Goal: Information Seeking & Learning: Learn about a topic

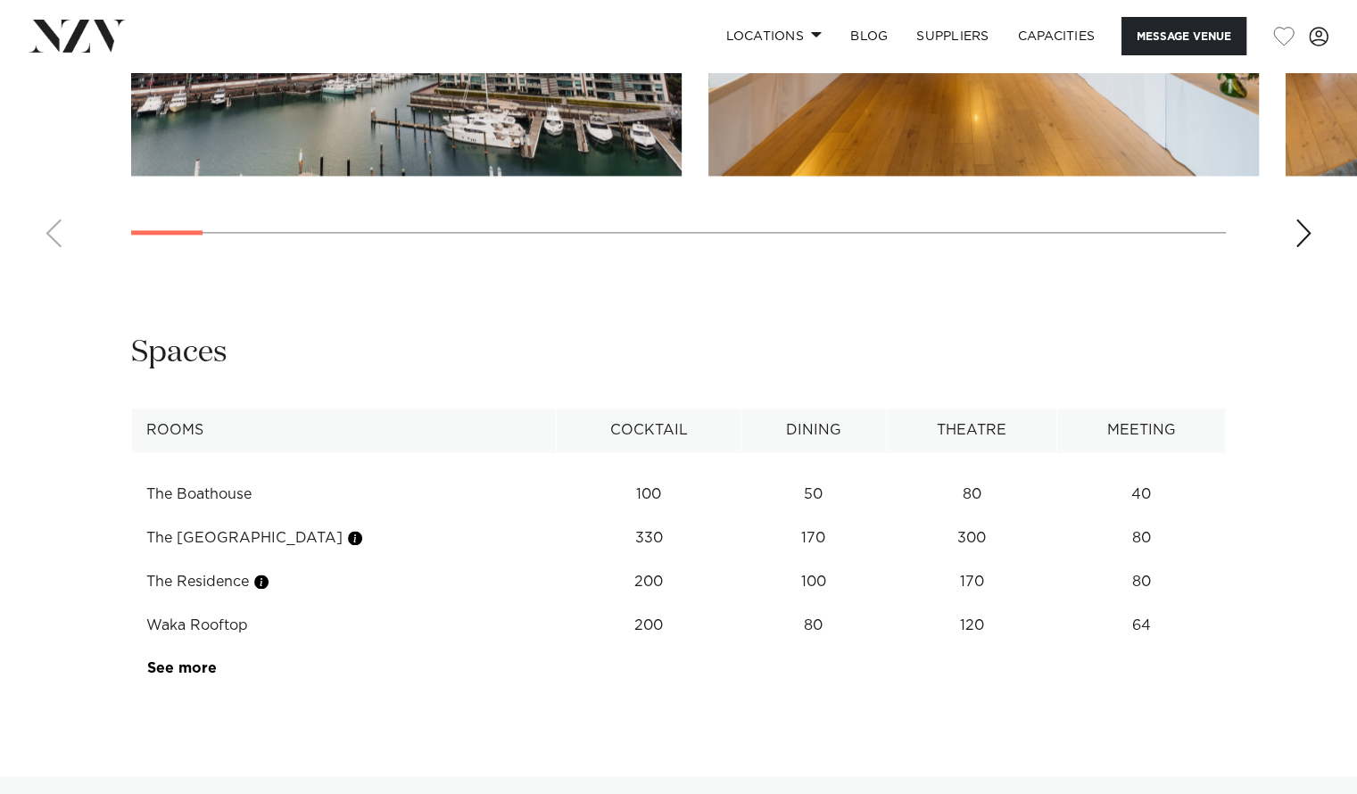
scroll to position [2470, 0]
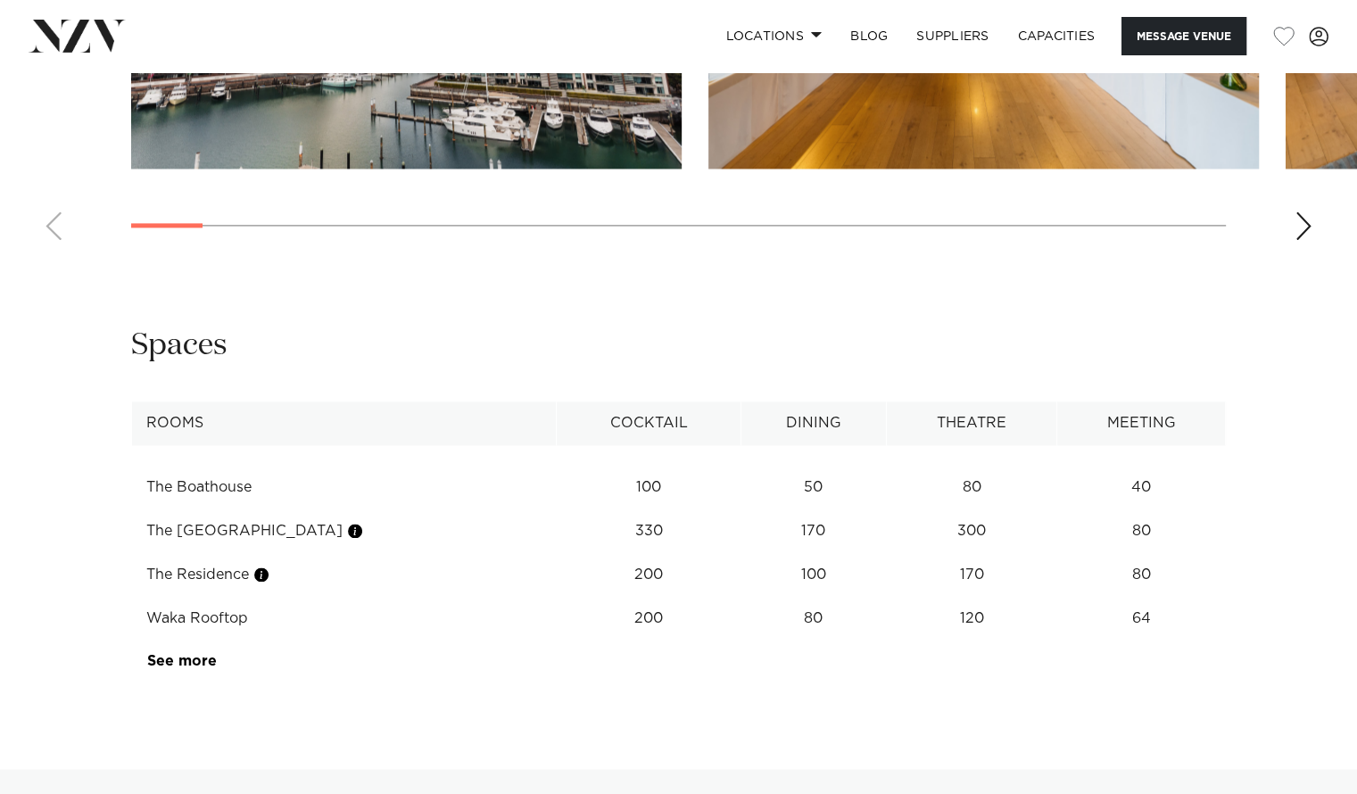
click at [187, 597] on td "Waka Rooftop" at bounding box center [344, 619] width 425 height 44
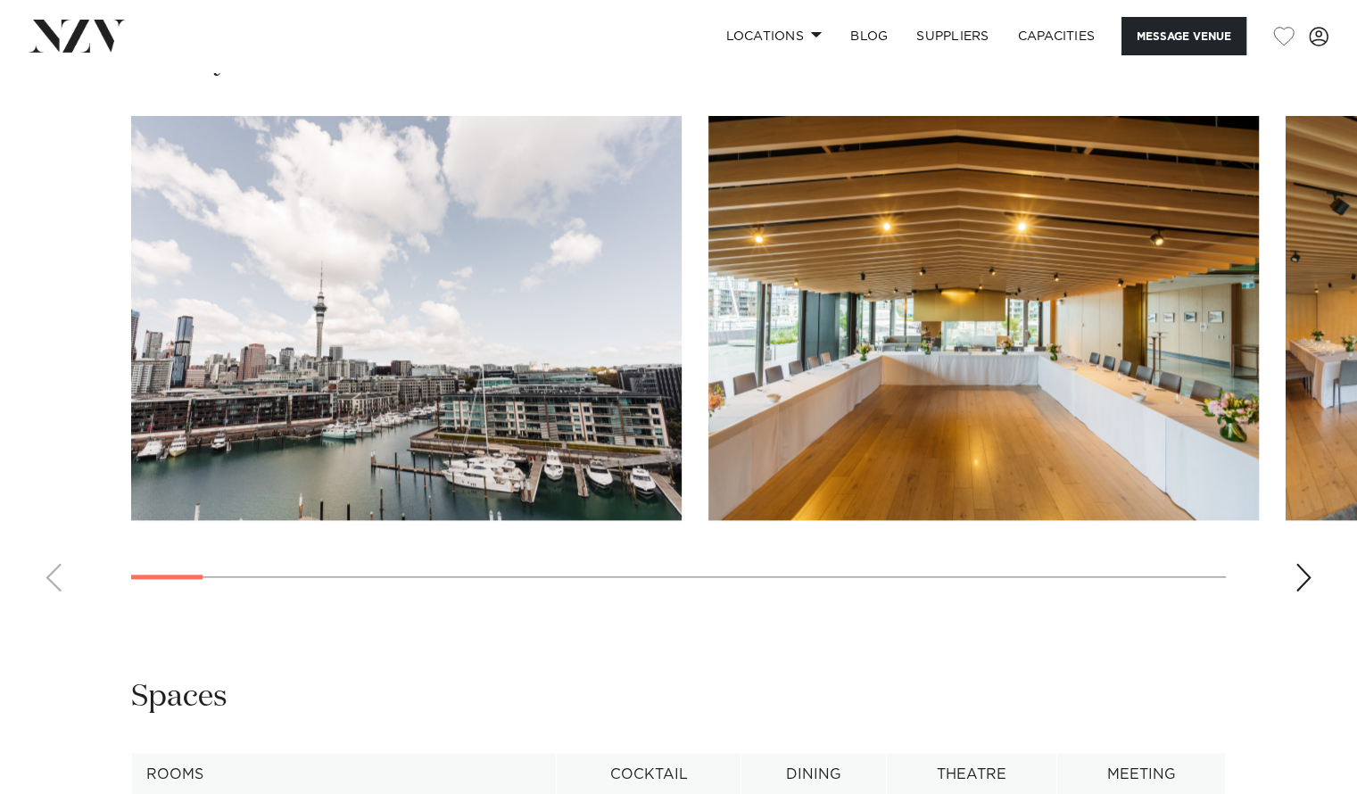
scroll to position [2117, 0]
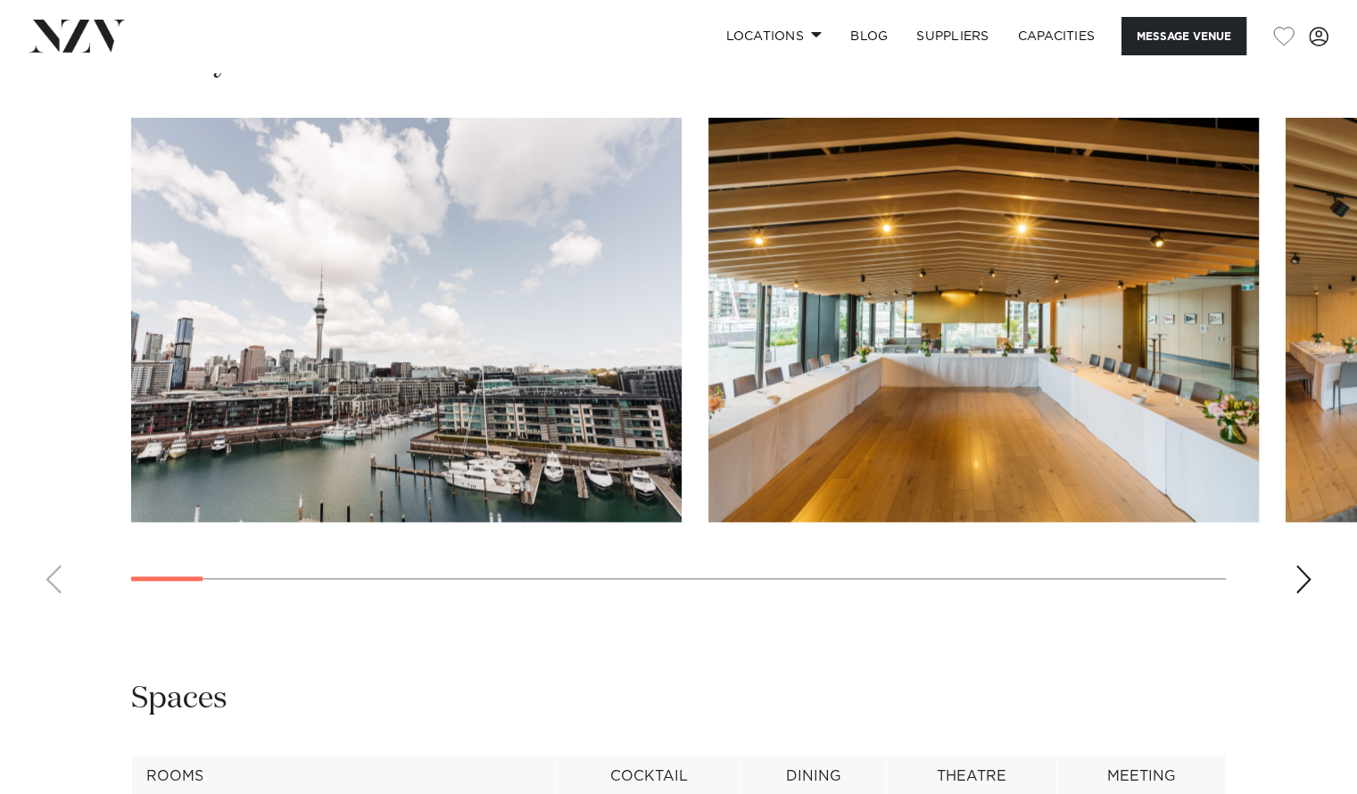
click at [1303, 565] on div "Next slide" at bounding box center [1304, 579] width 18 height 29
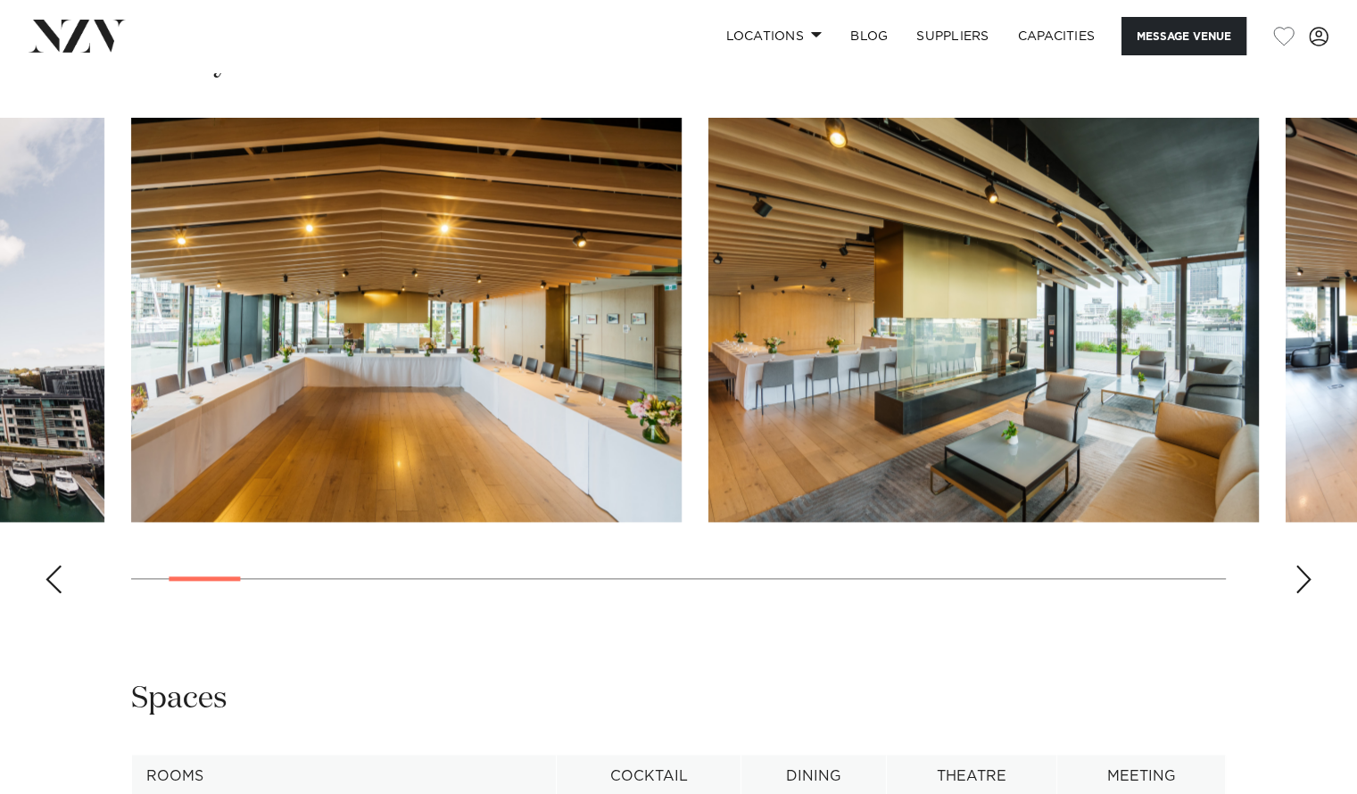
click at [1303, 565] on div "Next slide" at bounding box center [1304, 579] width 18 height 29
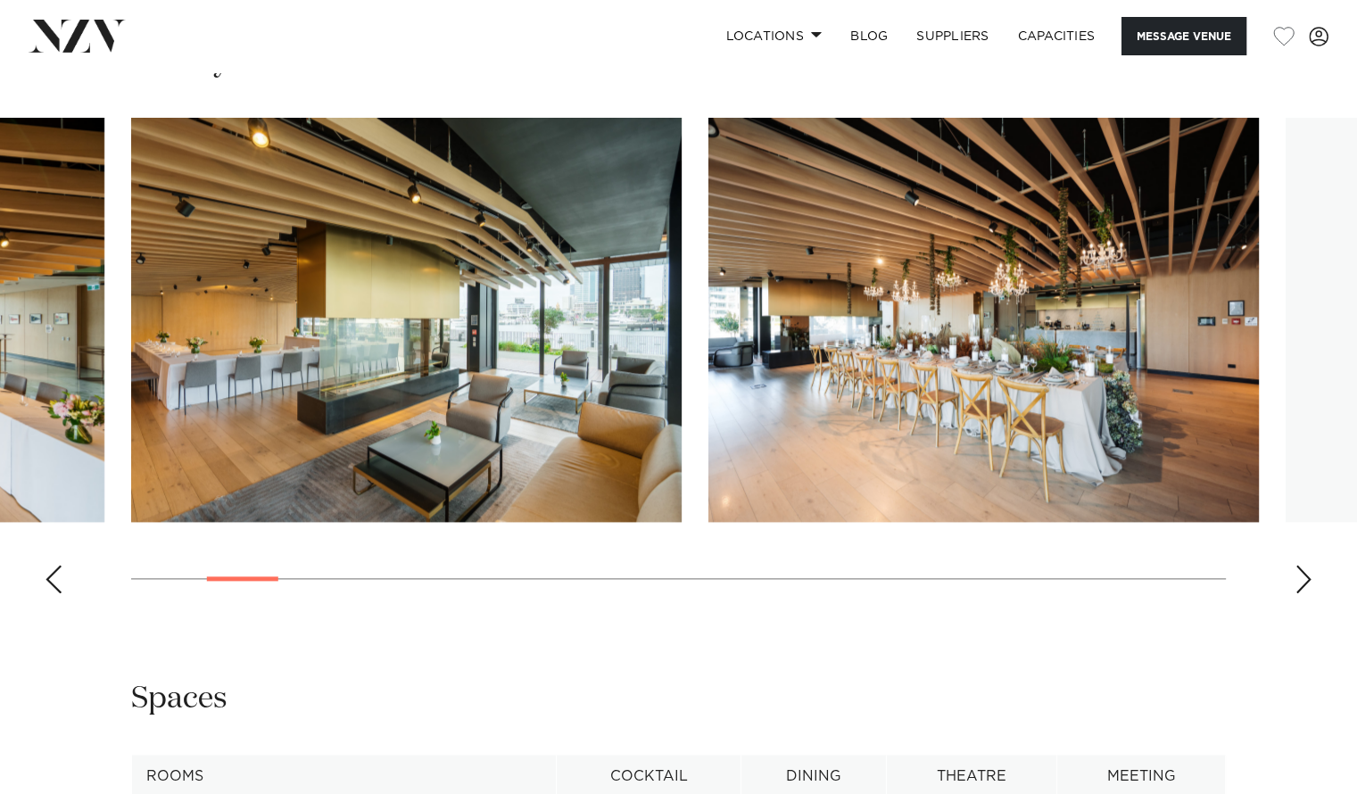
click at [1303, 565] on div "Next slide" at bounding box center [1304, 579] width 18 height 29
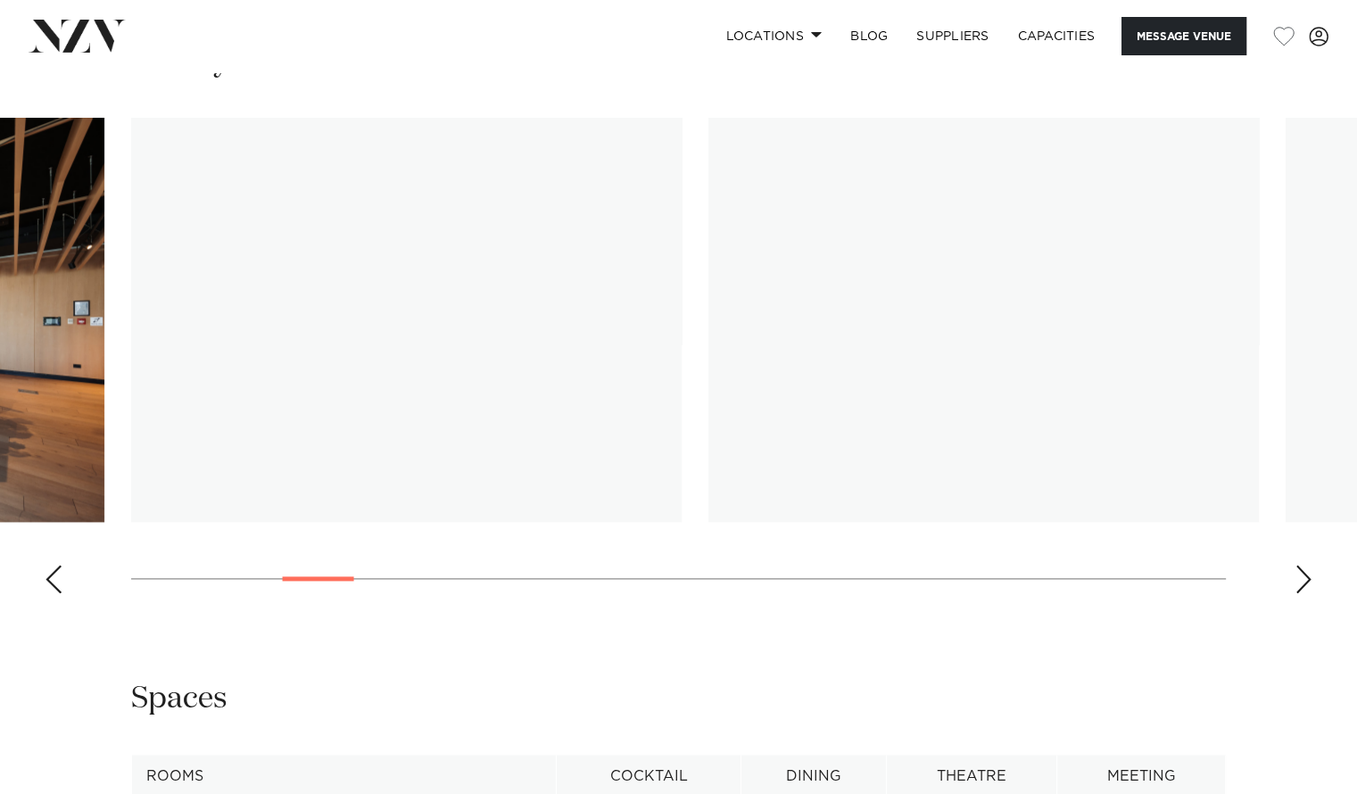
click at [1303, 565] on div "Next slide" at bounding box center [1304, 579] width 18 height 29
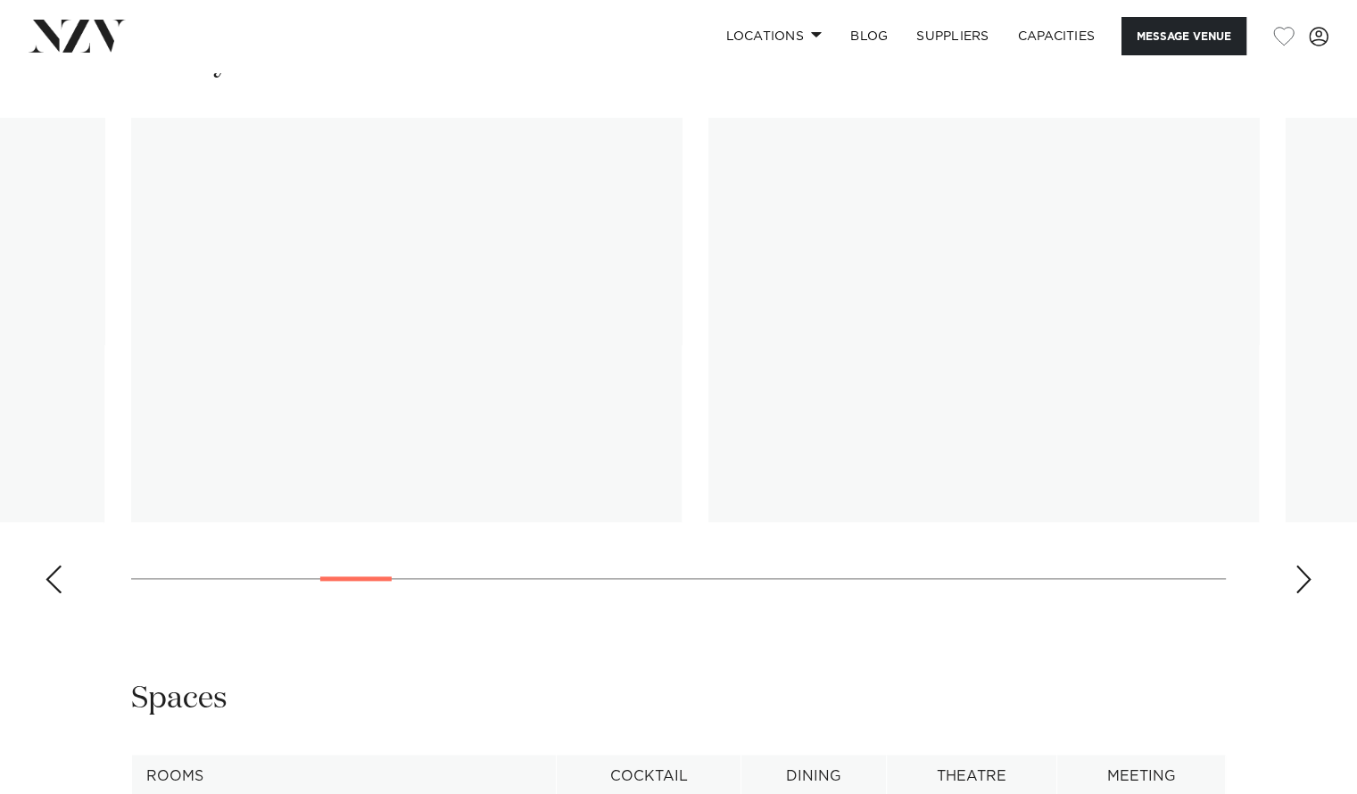
click at [1303, 565] on div "Next slide" at bounding box center [1304, 579] width 18 height 29
click at [57, 565] on div "Previous slide" at bounding box center [54, 579] width 18 height 29
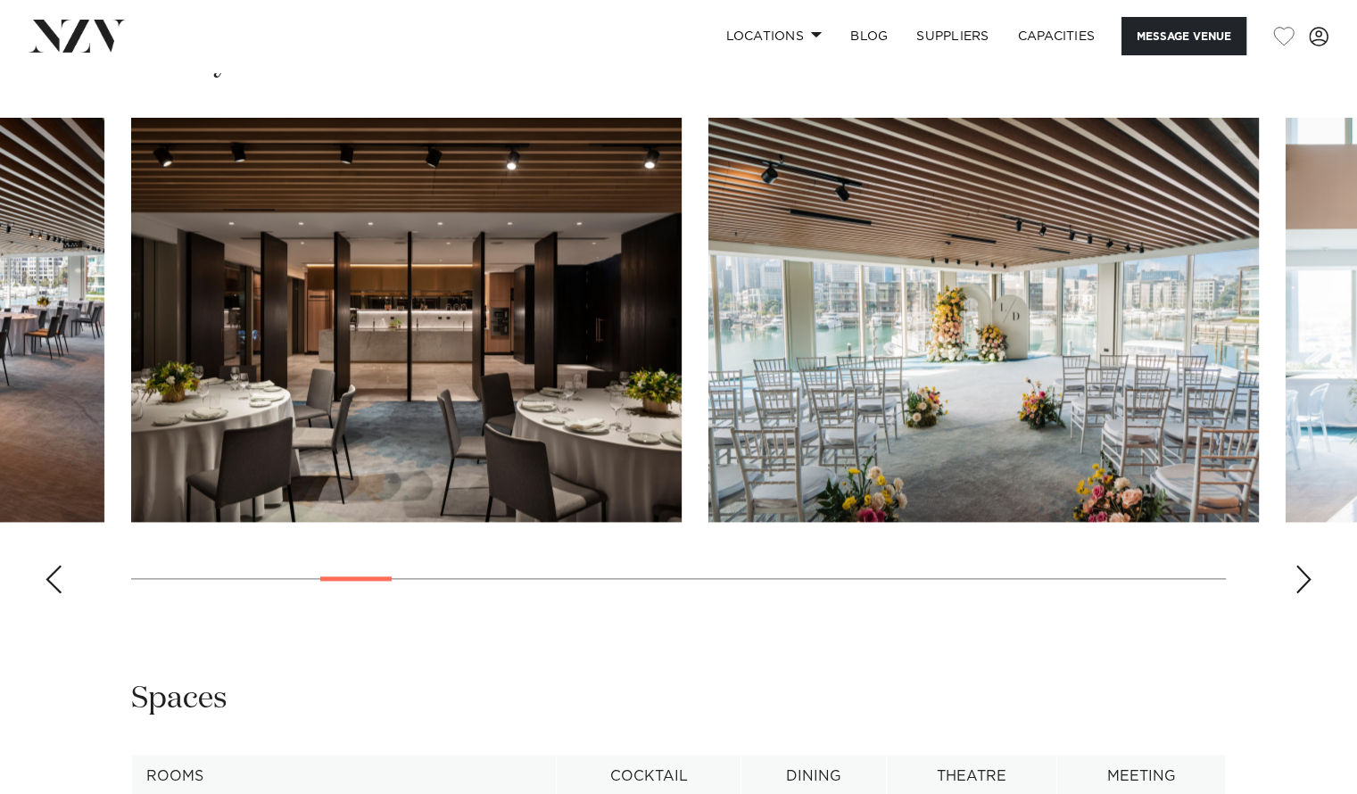
scroll to position [2098, 0]
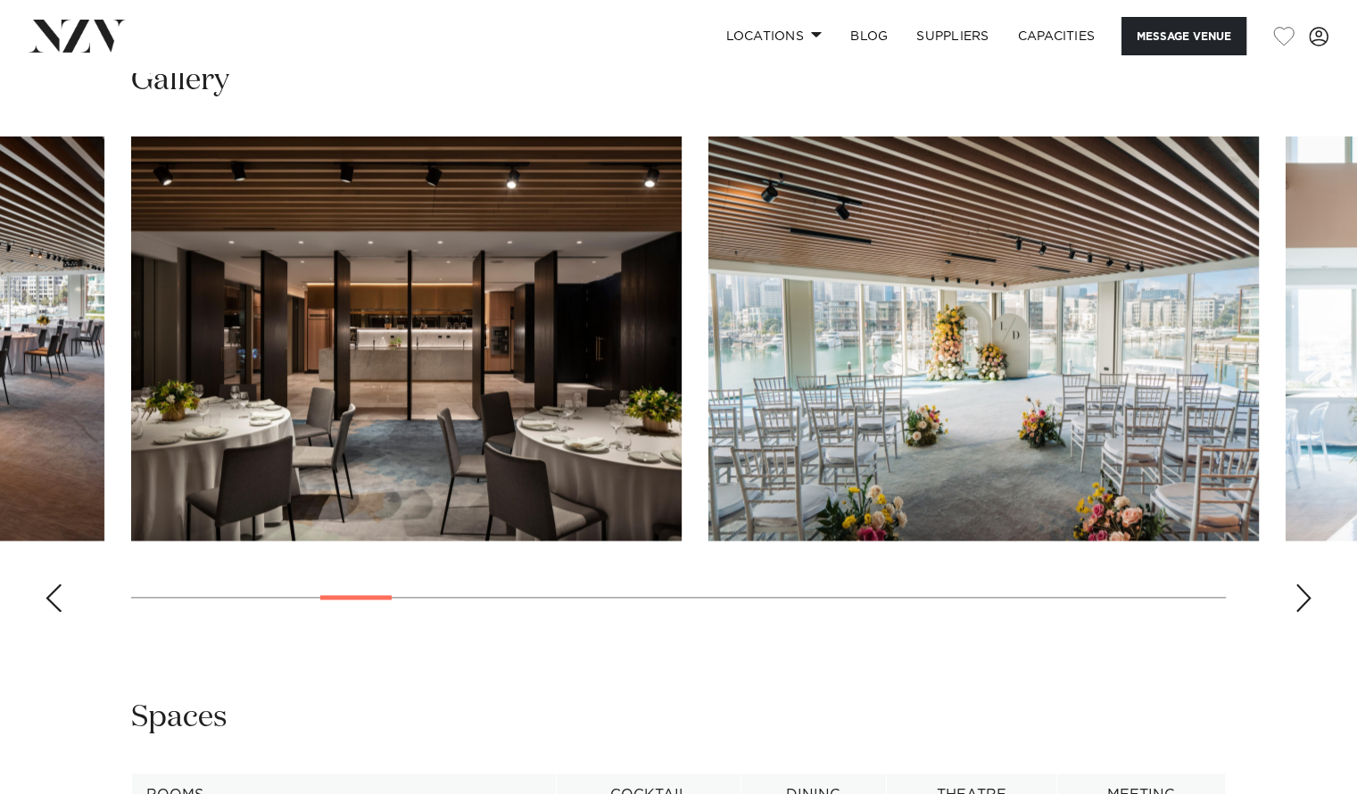
click at [1314, 513] on swiper-container at bounding box center [678, 382] width 1357 height 490
click at [1308, 584] on div "Next slide" at bounding box center [1304, 598] width 18 height 29
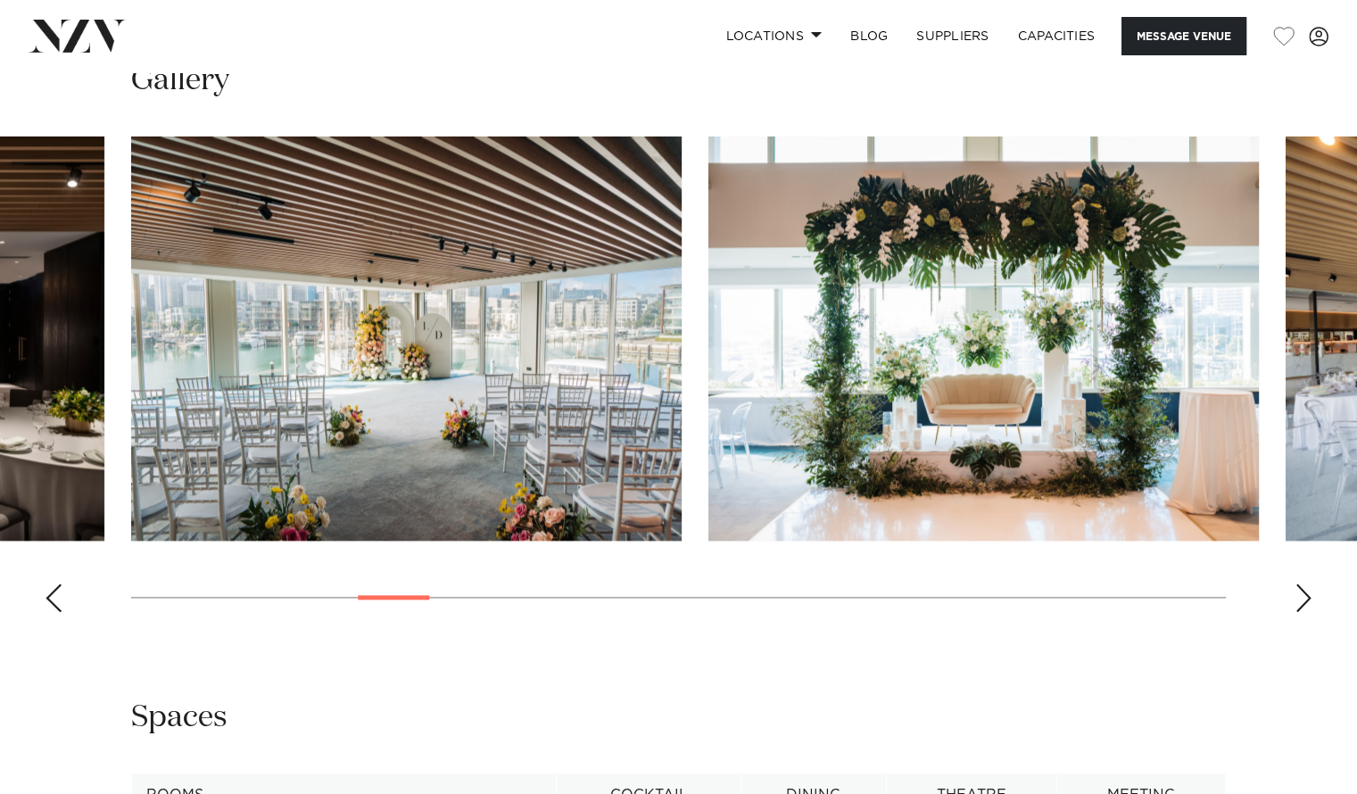
click at [1308, 584] on div "Next slide" at bounding box center [1304, 598] width 18 height 29
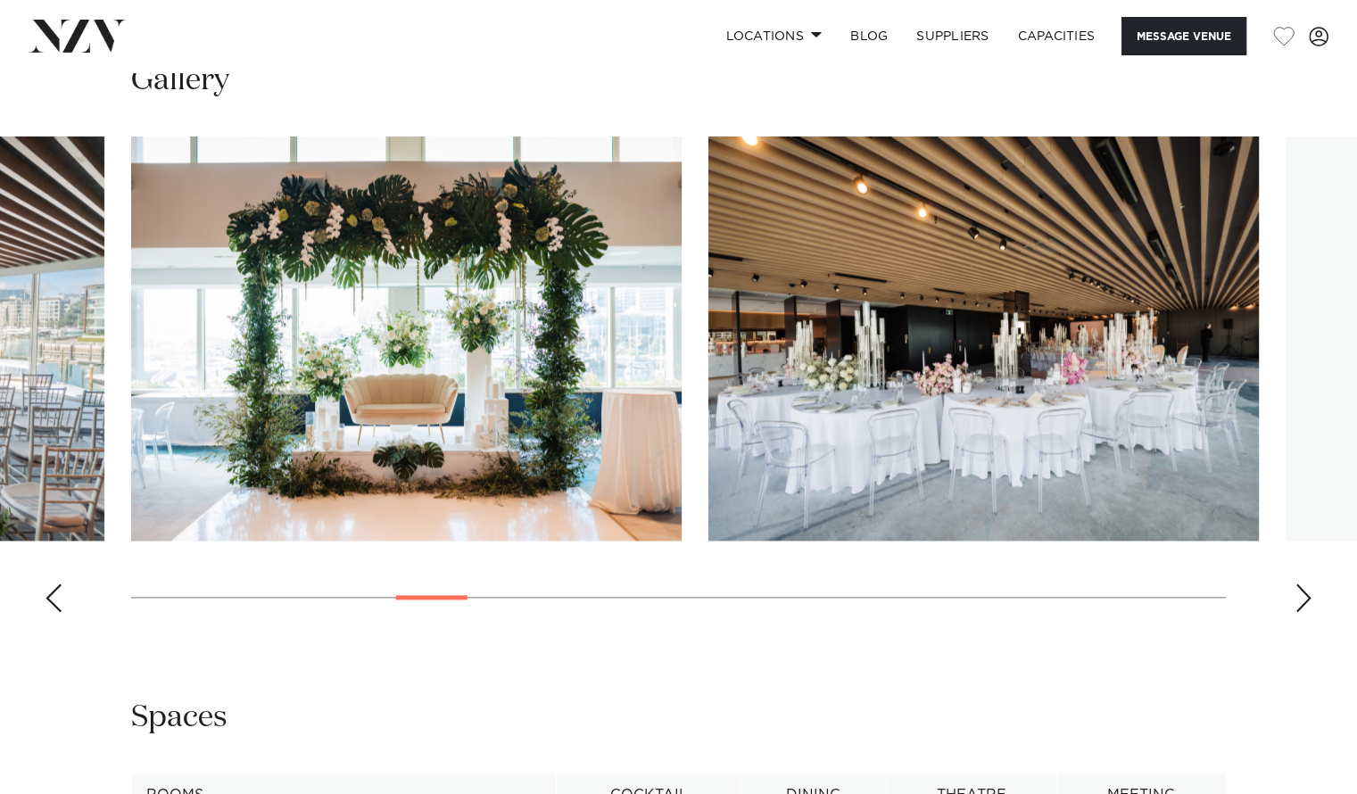
click at [1308, 584] on div "Next slide" at bounding box center [1304, 598] width 18 height 29
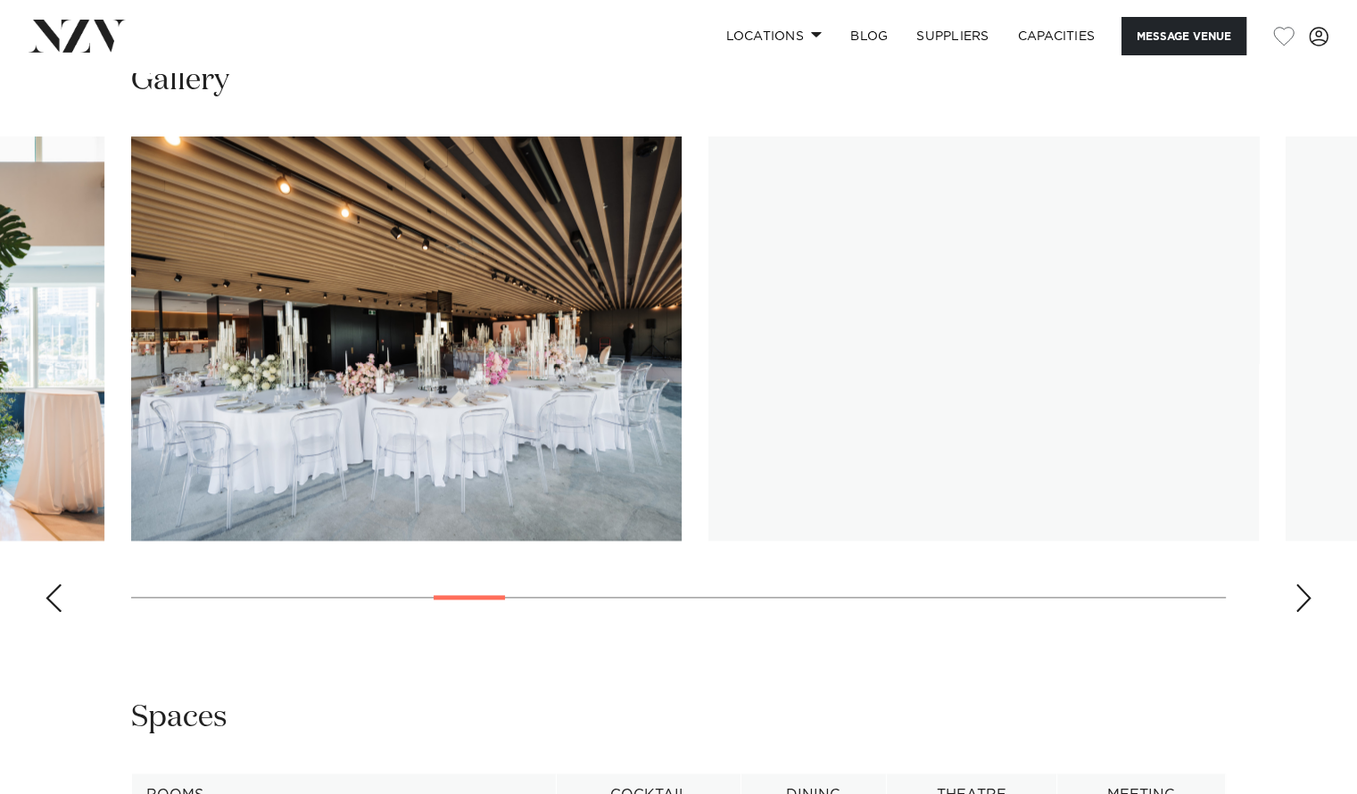
click at [1308, 584] on div "Next slide" at bounding box center [1304, 598] width 18 height 29
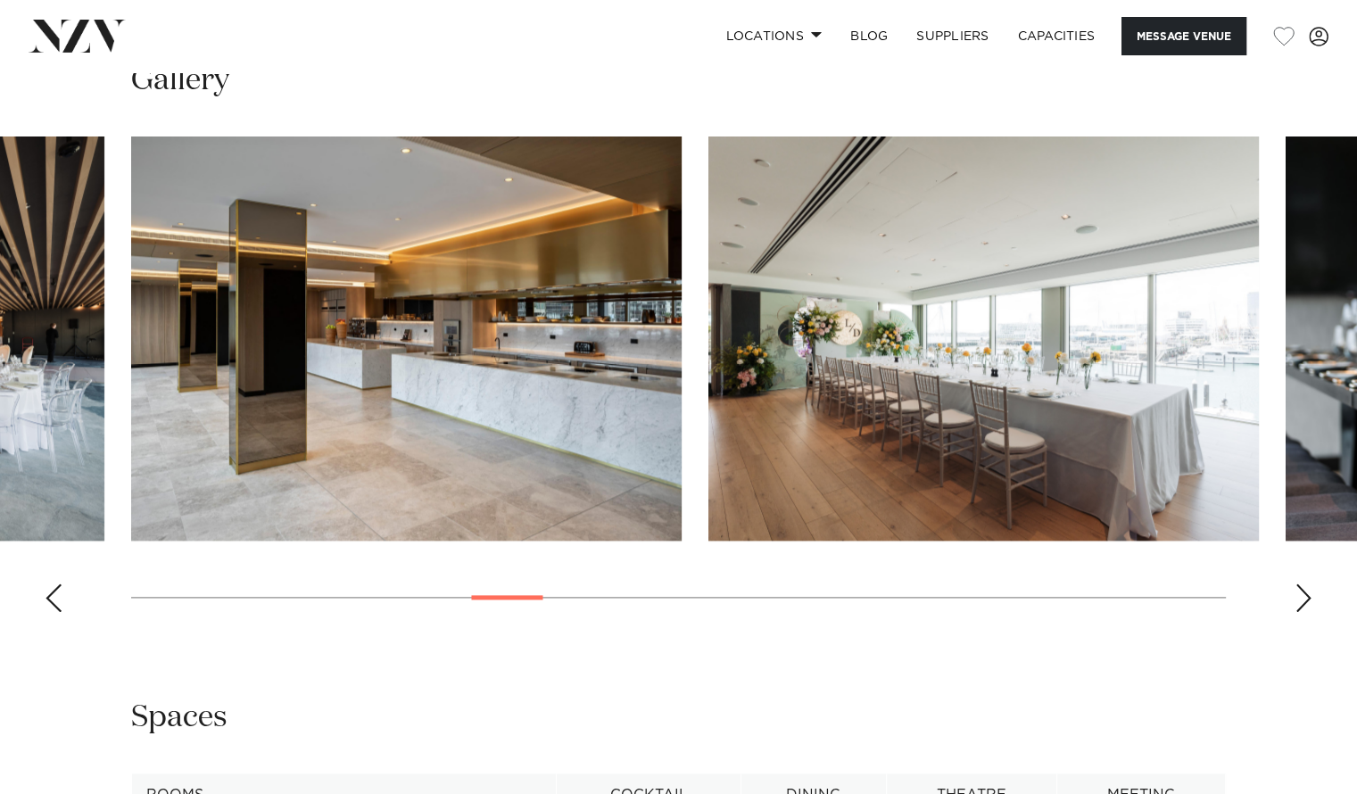
click at [1292, 515] on swiper-container at bounding box center [678, 382] width 1357 height 490
click at [1296, 584] on div "Next slide" at bounding box center [1304, 598] width 18 height 29
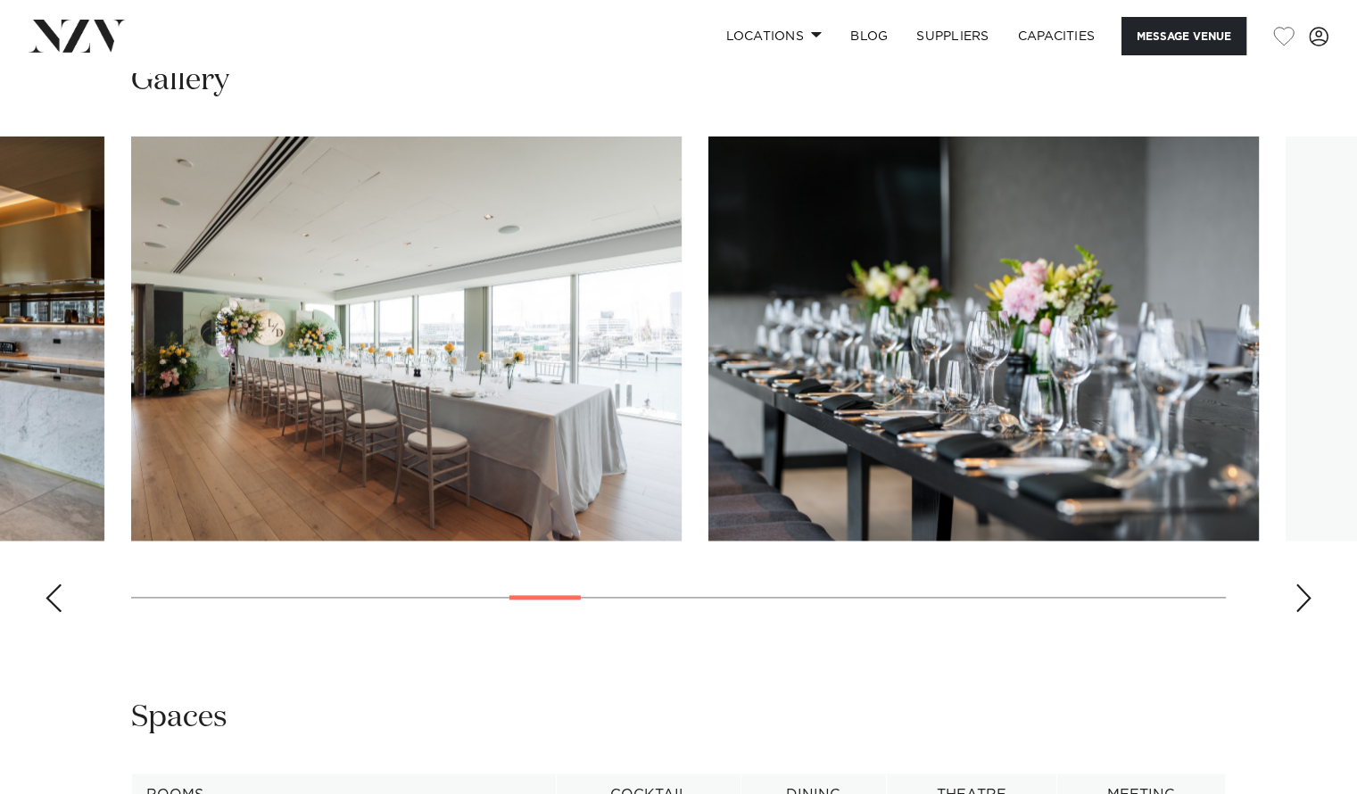
click at [1296, 584] on div "Next slide" at bounding box center [1304, 598] width 18 height 29
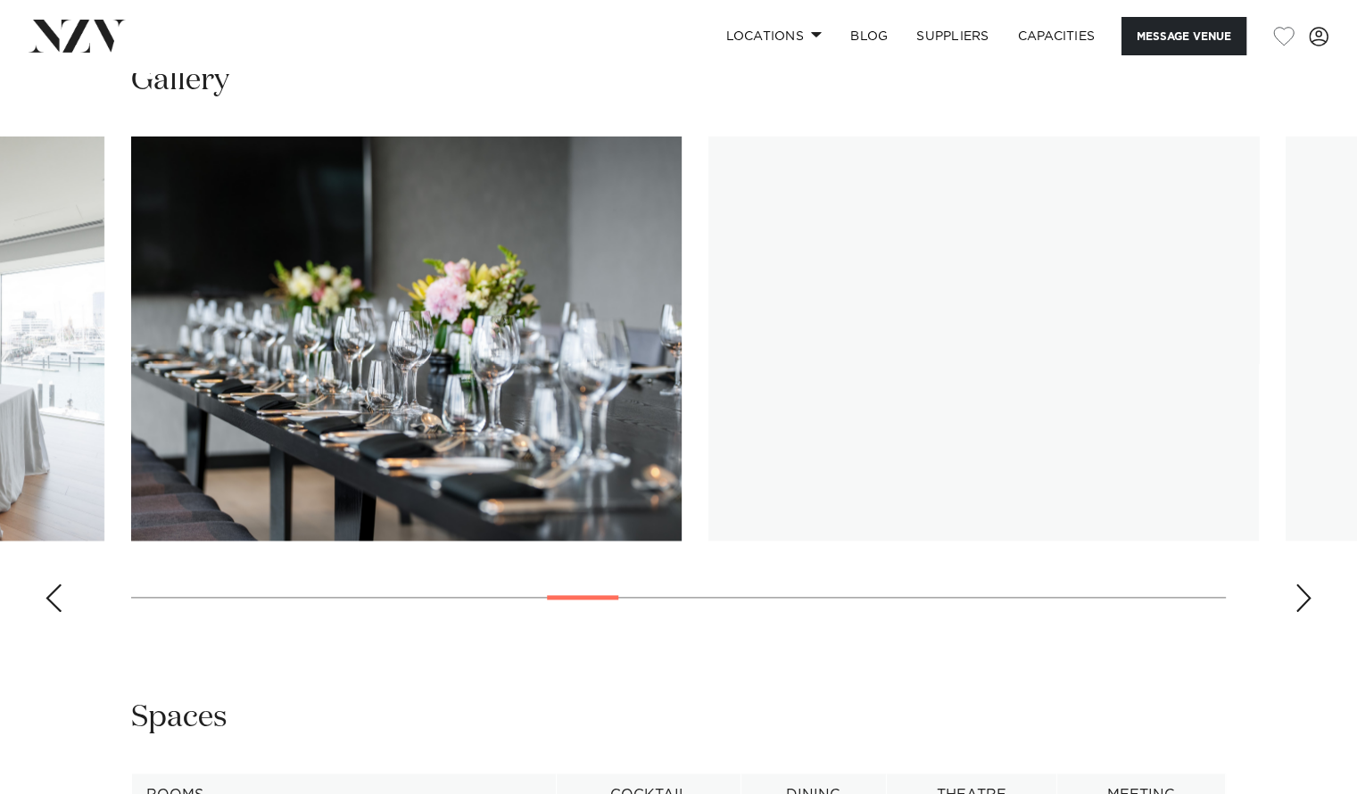
click at [1296, 584] on div "Next slide" at bounding box center [1304, 598] width 18 height 29
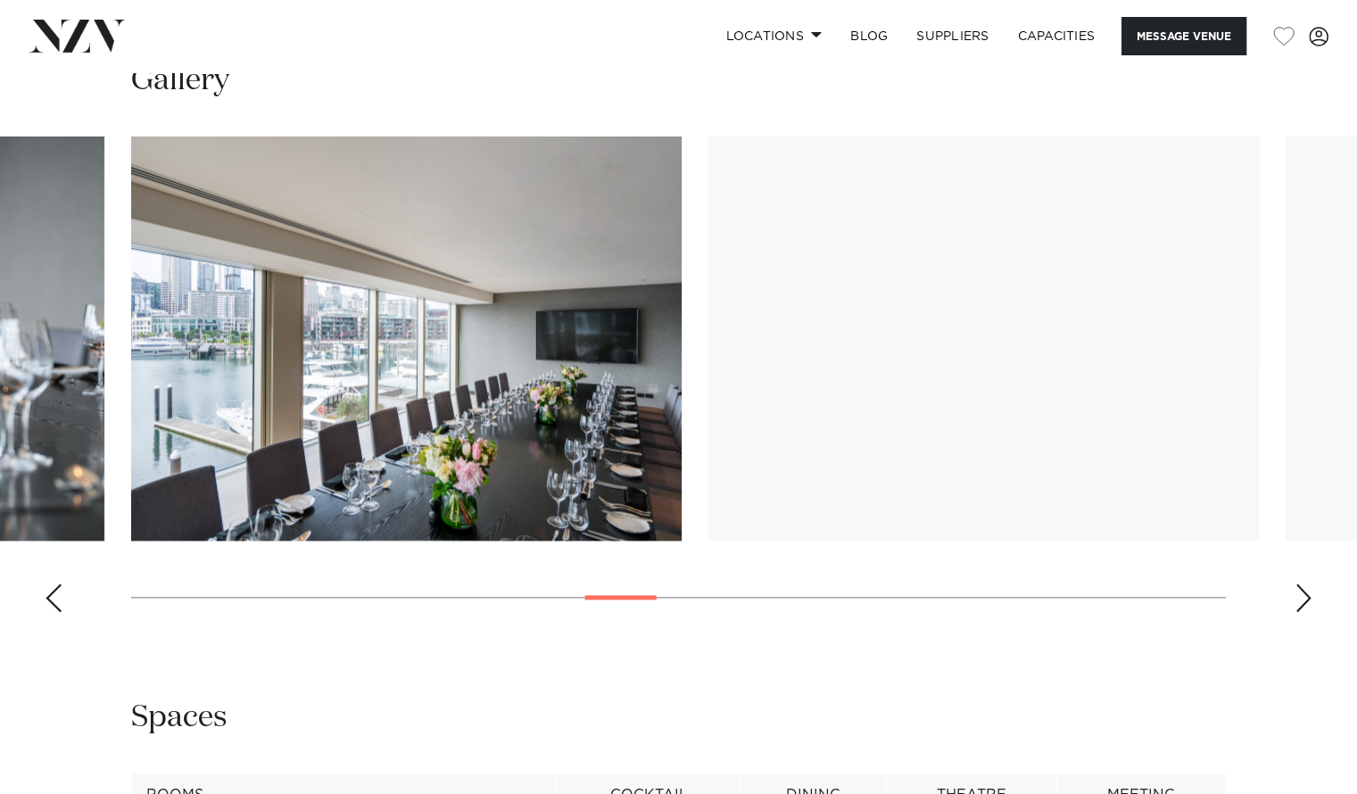
click at [1296, 584] on div "Next slide" at bounding box center [1304, 598] width 18 height 29
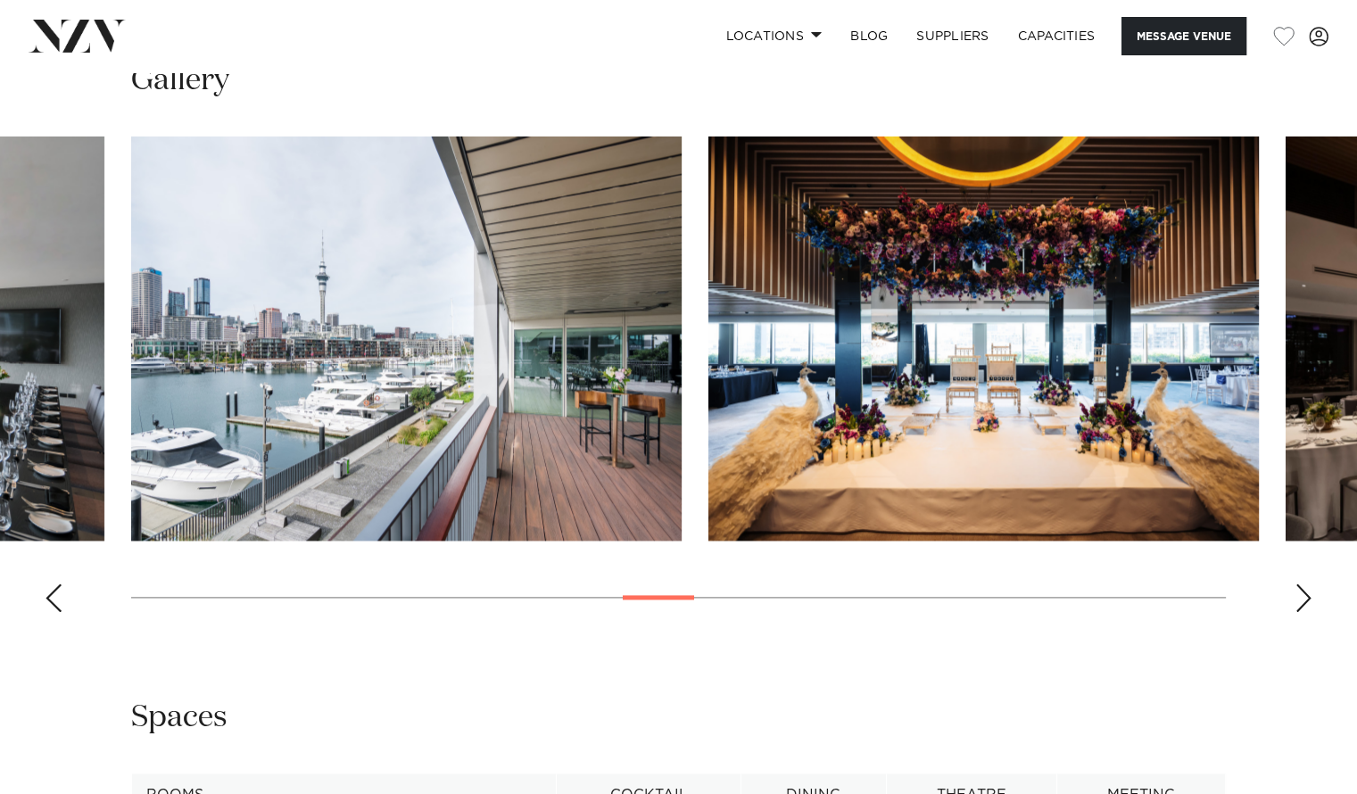
click at [1296, 584] on div "Next slide" at bounding box center [1304, 598] width 18 height 29
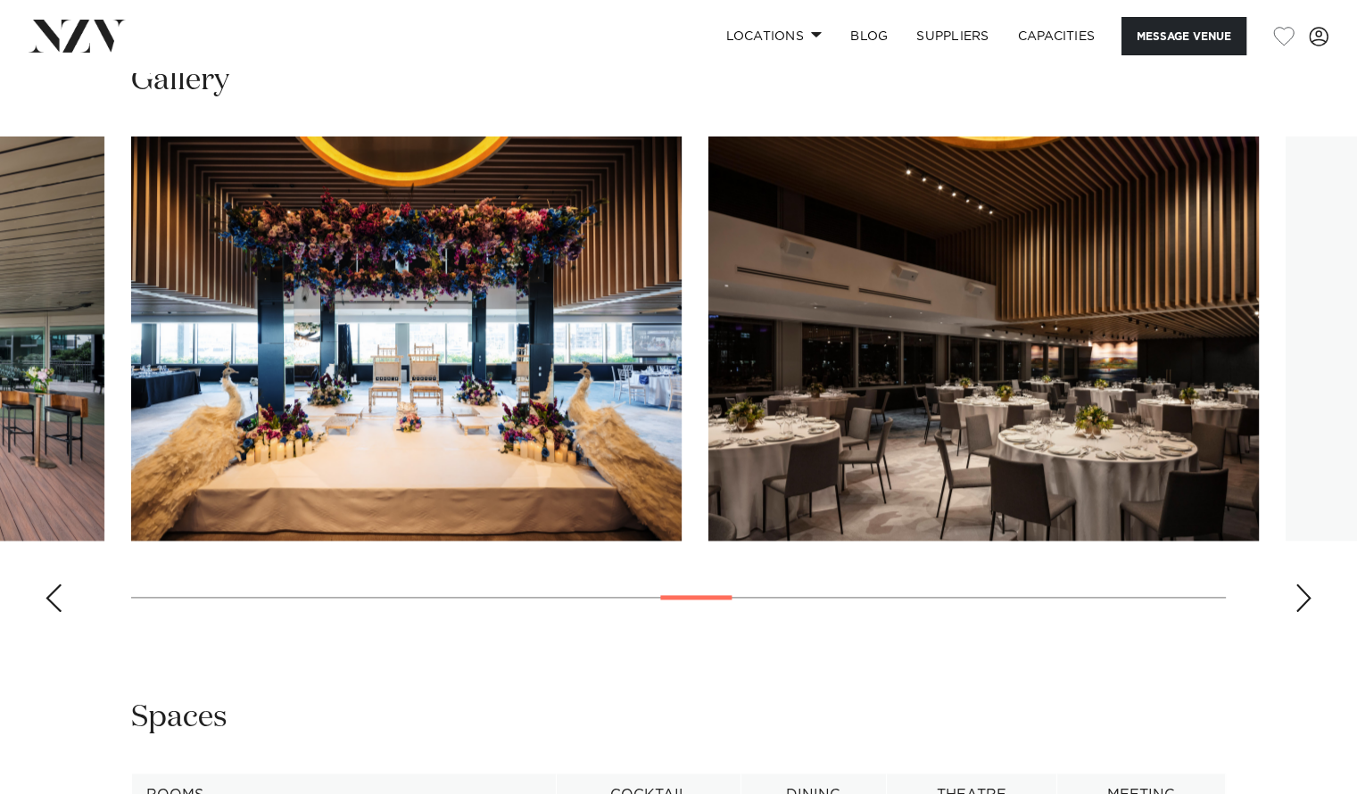
click at [1296, 584] on div "Next slide" at bounding box center [1304, 598] width 18 height 29
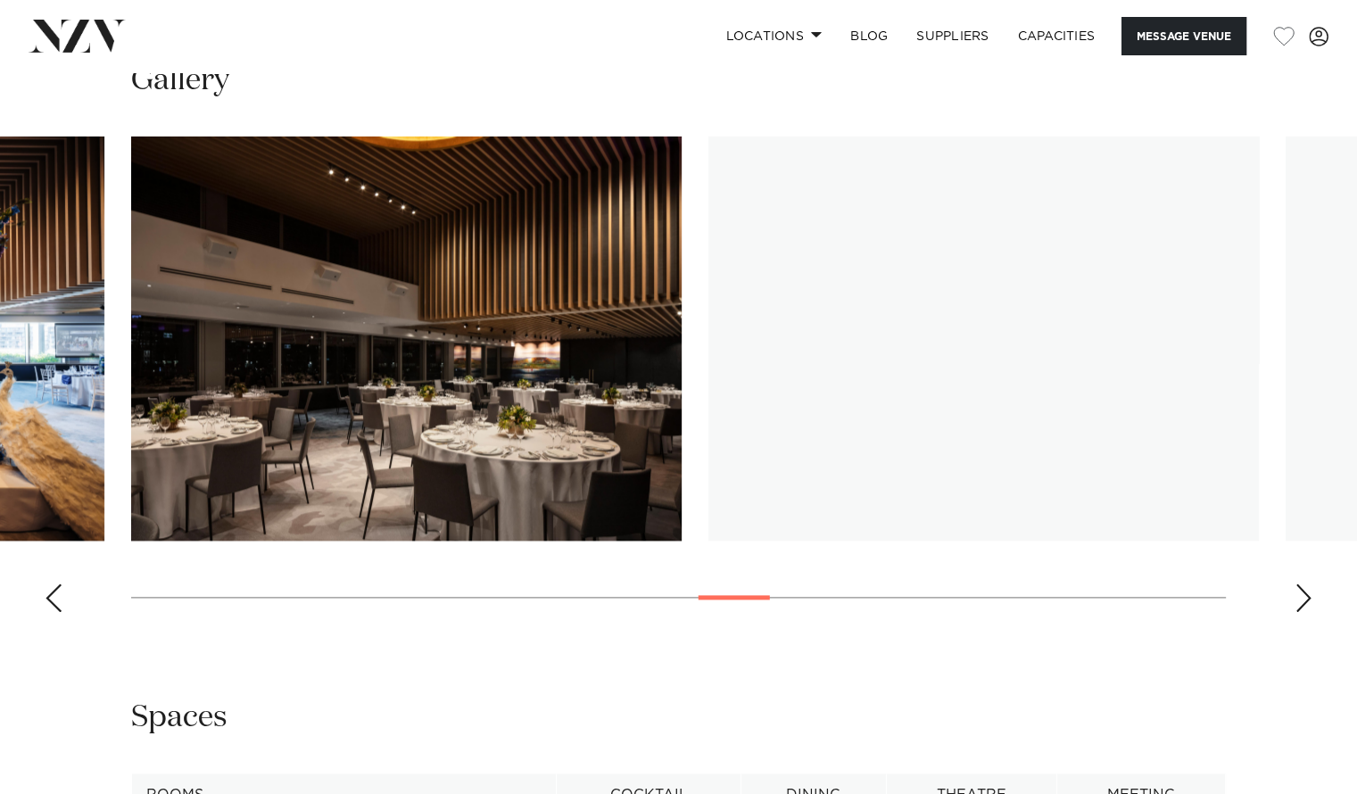
click at [1296, 584] on div "Next slide" at bounding box center [1304, 598] width 18 height 29
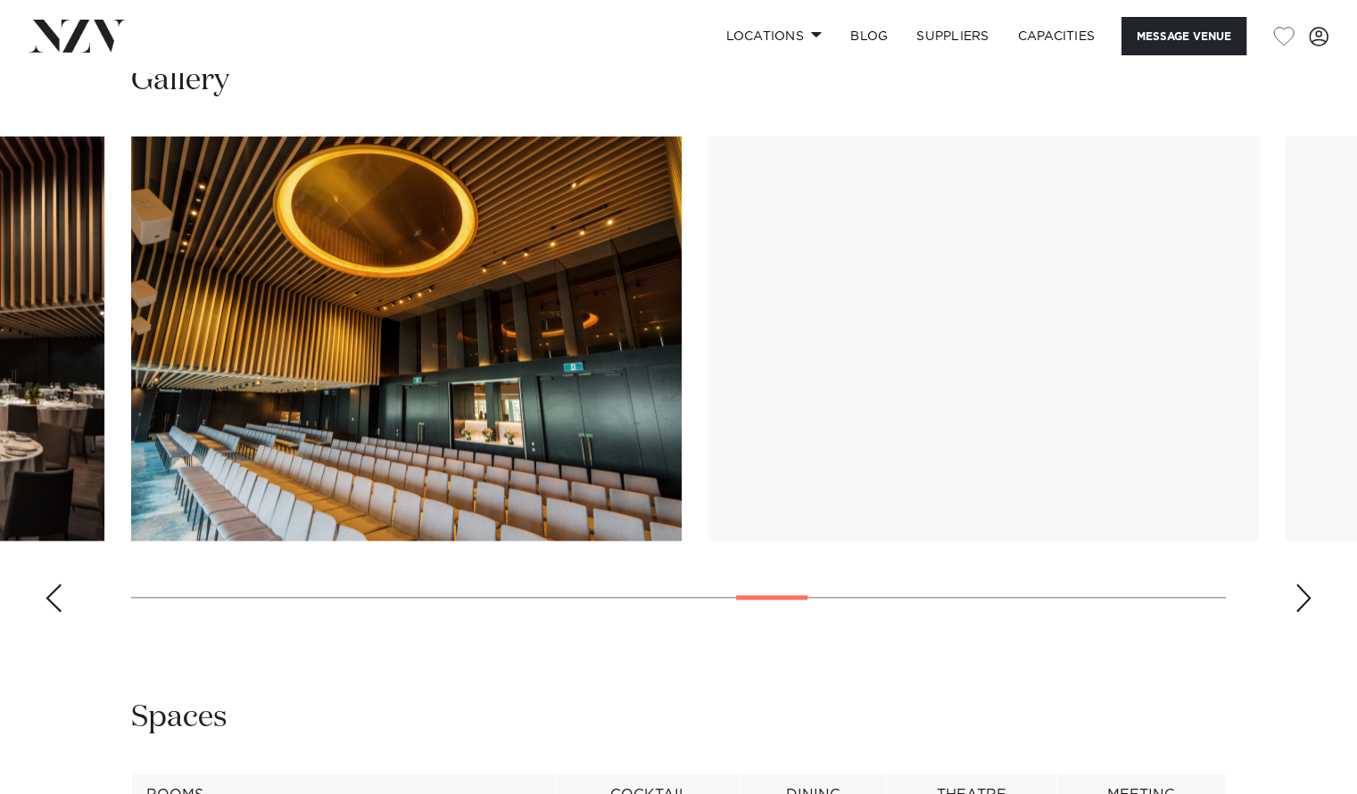
click at [1296, 584] on div "Next slide" at bounding box center [1304, 598] width 18 height 29
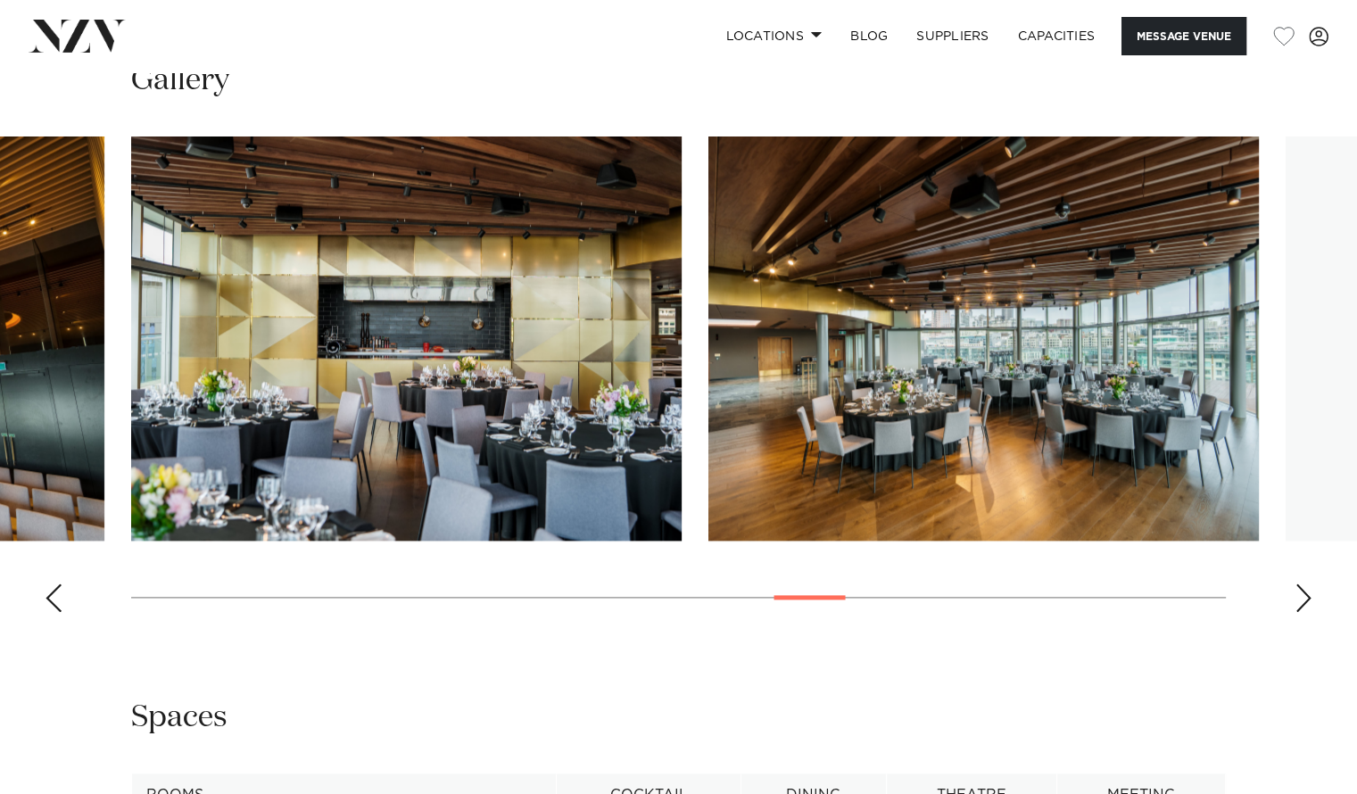
click at [1296, 584] on div "Next slide" at bounding box center [1304, 598] width 18 height 29
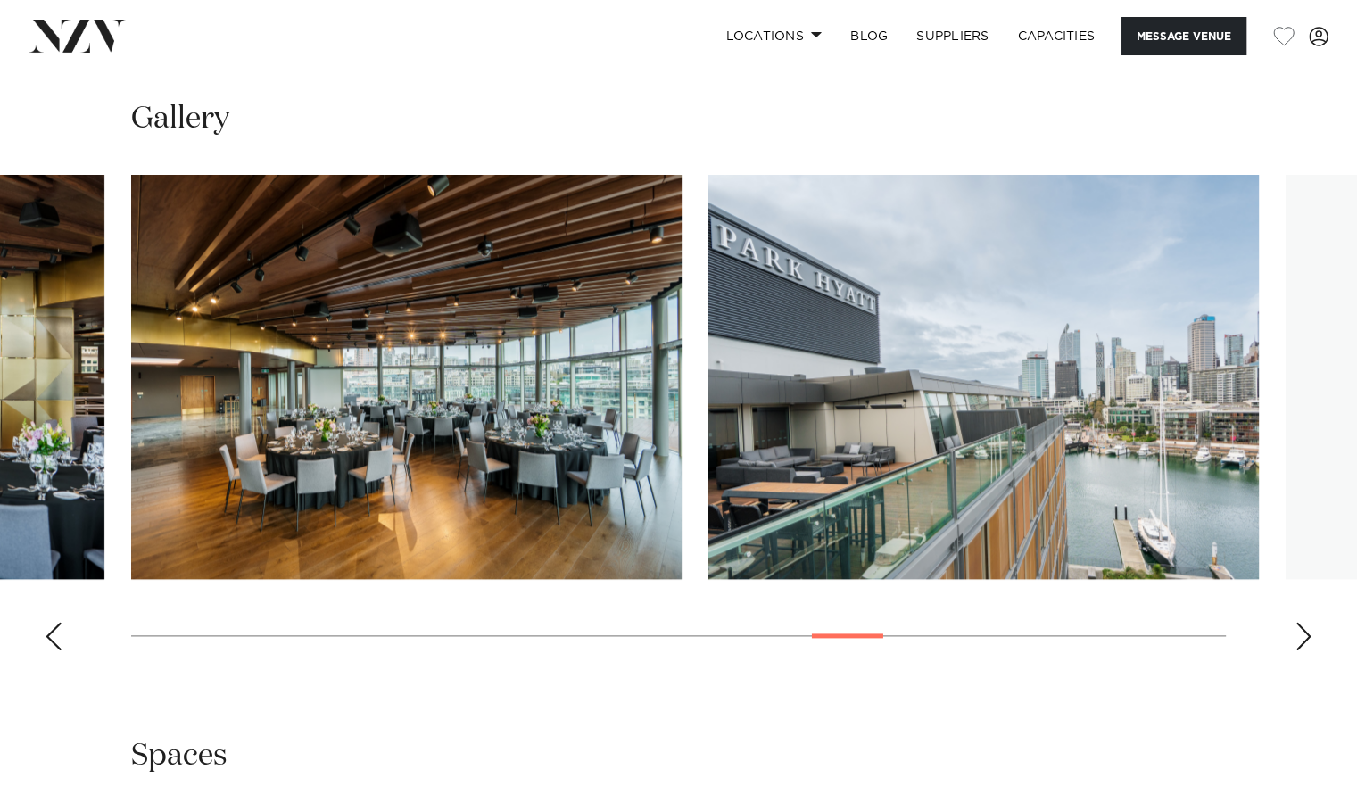
scroll to position [2059, 0]
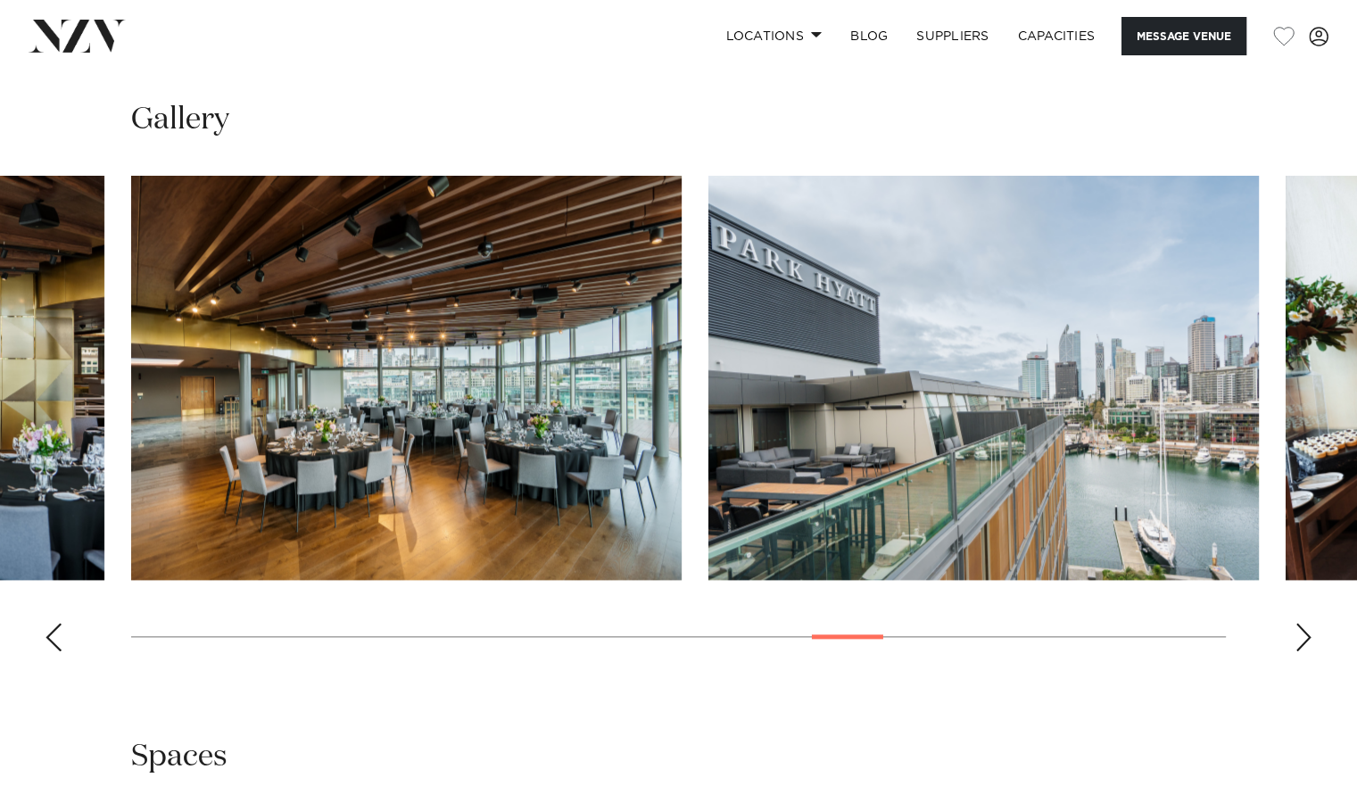
click at [1295, 623] on div "Next slide" at bounding box center [1304, 637] width 18 height 29
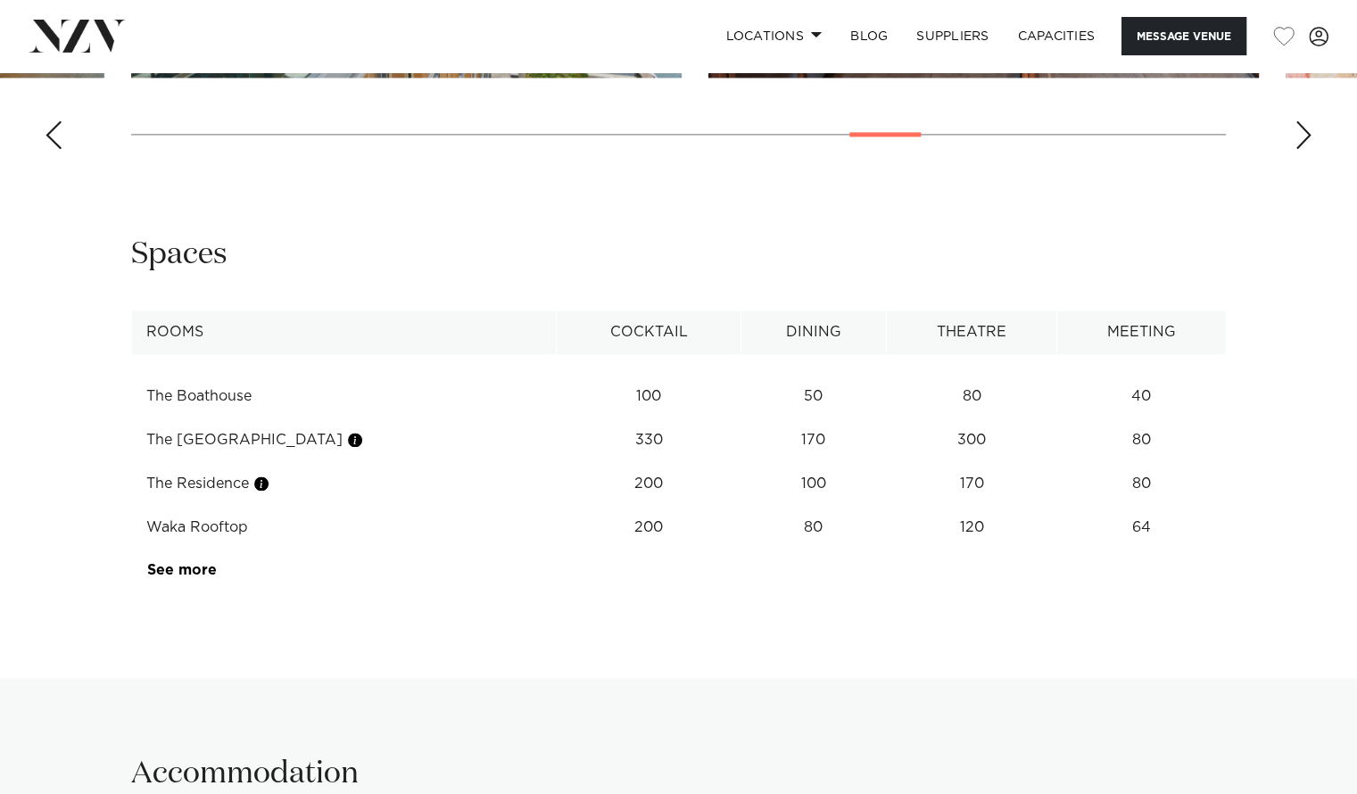
scroll to position [2567, 0]
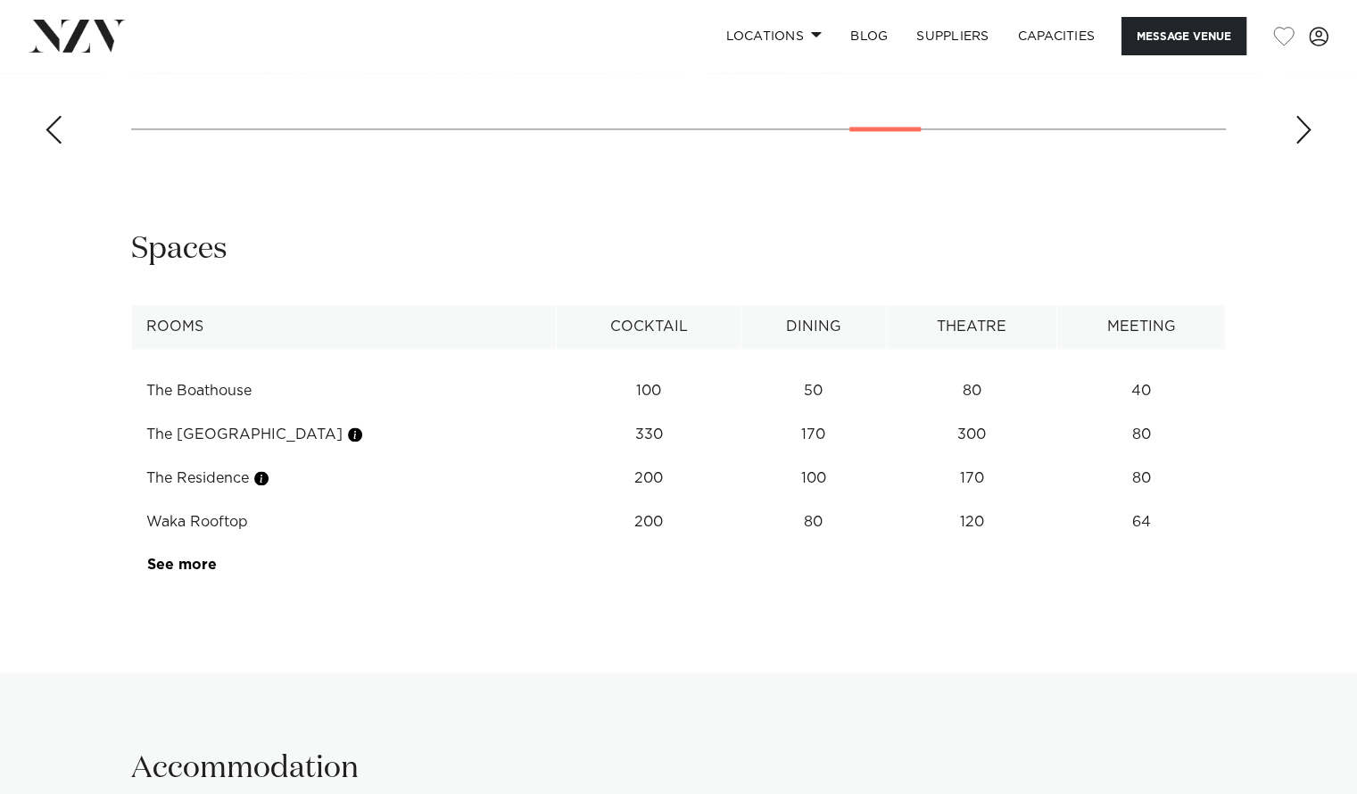
click at [239, 501] on td "Waka Rooftop" at bounding box center [344, 523] width 425 height 44
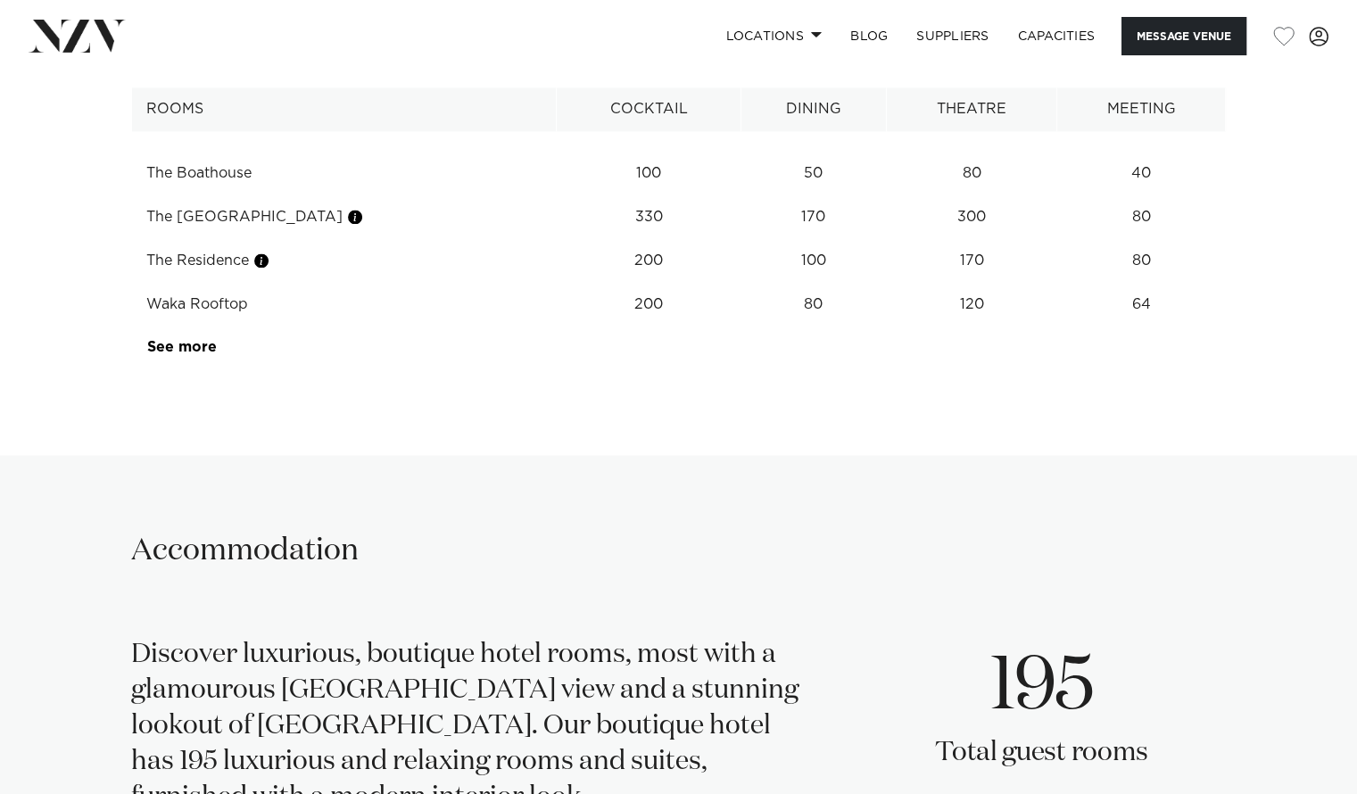
scroll to position [2788, 0]
